Goal: Navigation & Orientation: Find specific page/section

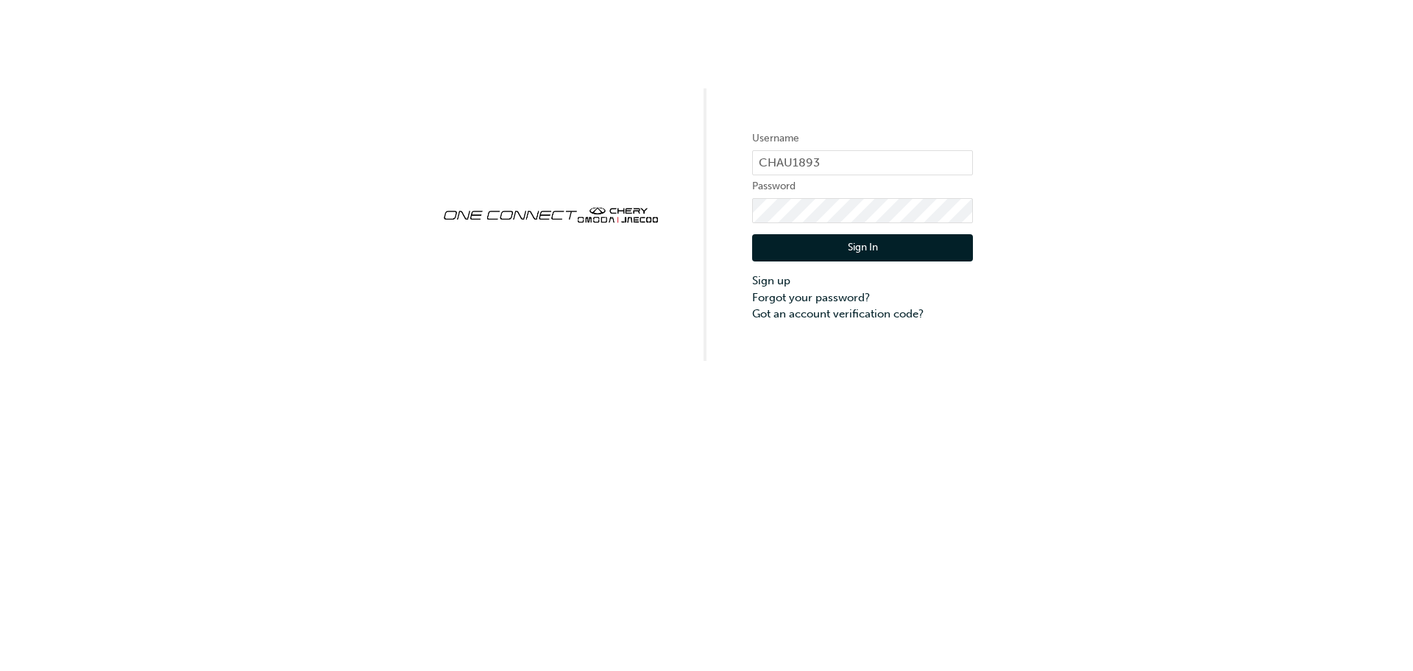
click at [802, 257] on button "Sign In" at bounding box center [862, 248] width 221 height 28
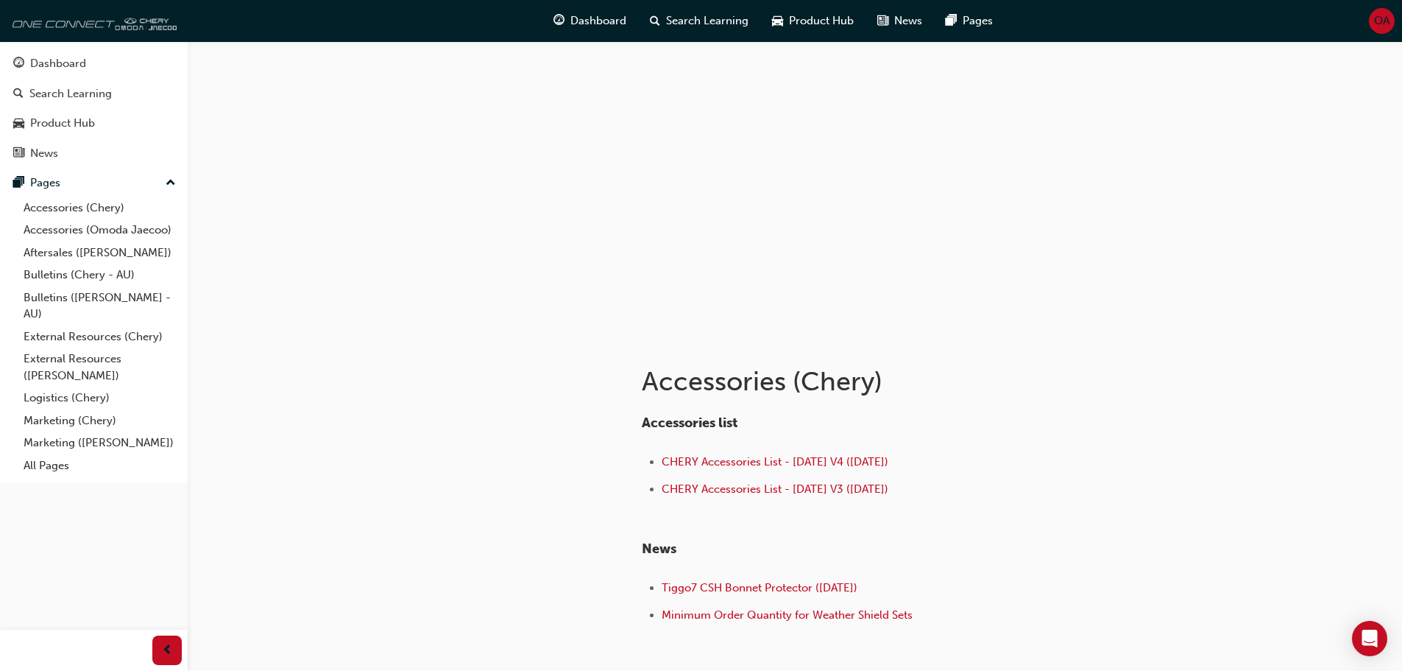
click at [119, 34] on img at bounding box center [91, 20] width 169 height 29
